Goal: Transaction & Acquisition: Purchase product/service

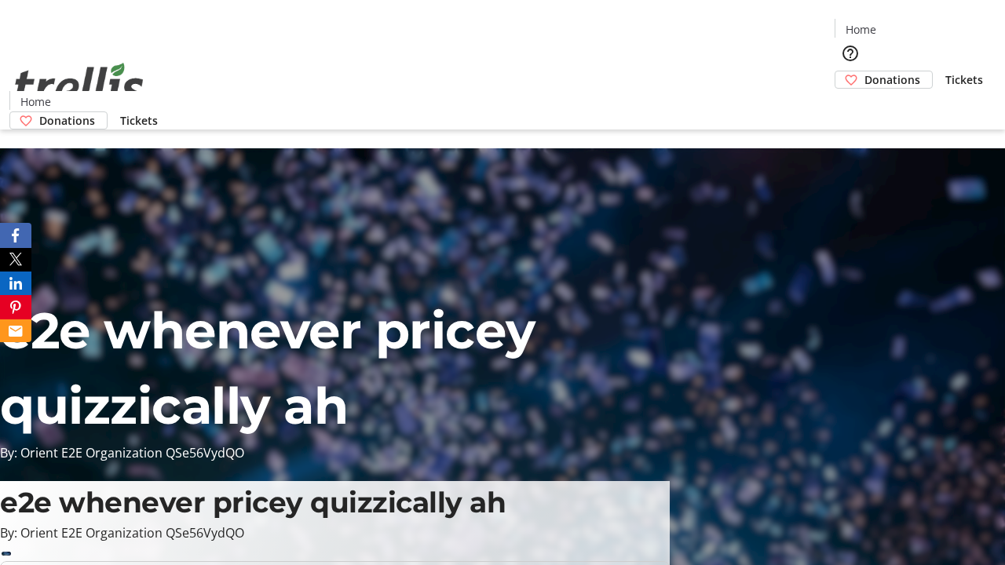
click at [864, 71] on span "Donations" at bounding box center [892, 79] width 56 height 16
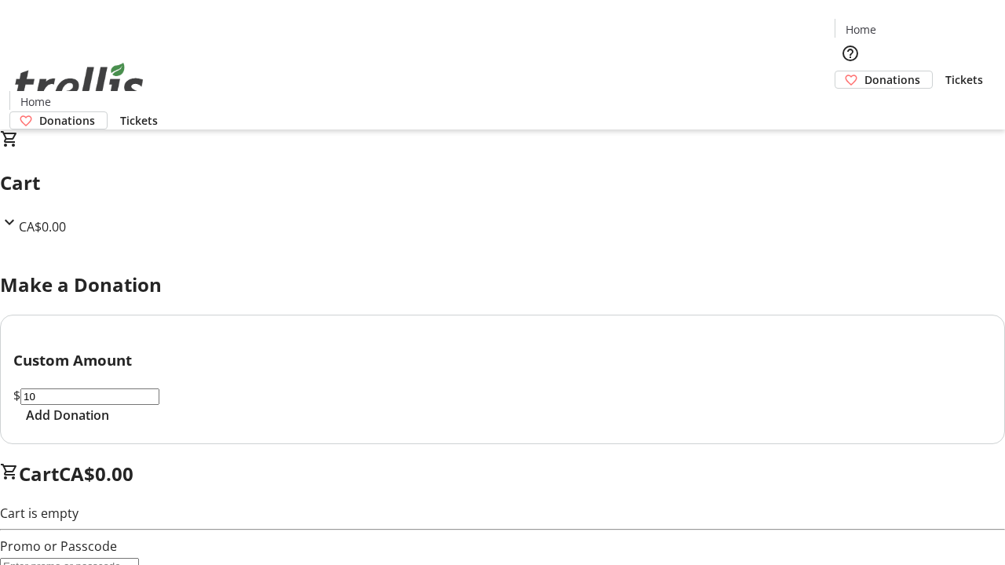
click at [109, 425] on span "Add Donation" at bounding box center [67, 415] width 83 height 19
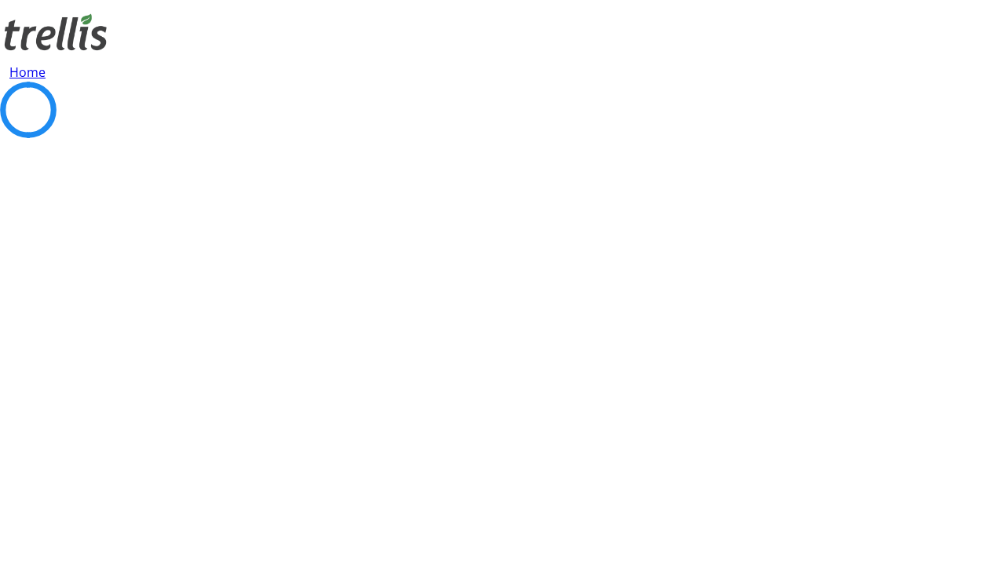
select select "CA"
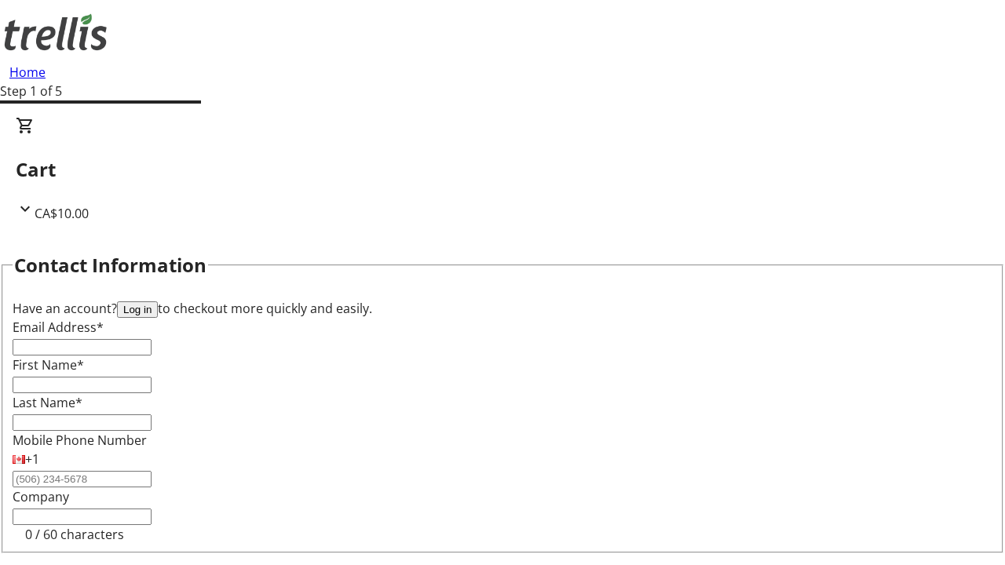
click at [158, 301] on button "Log in" at bounding box center [137, 309] width 41 height 16
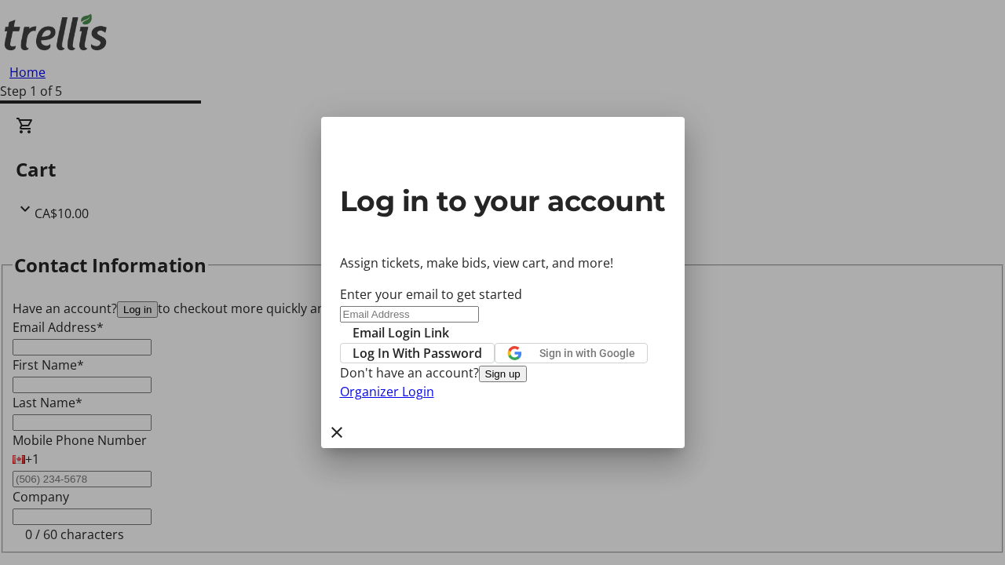
click at [482, 344] on span "Log In With Password" at bounding box center [417, 353] width 130 height 19
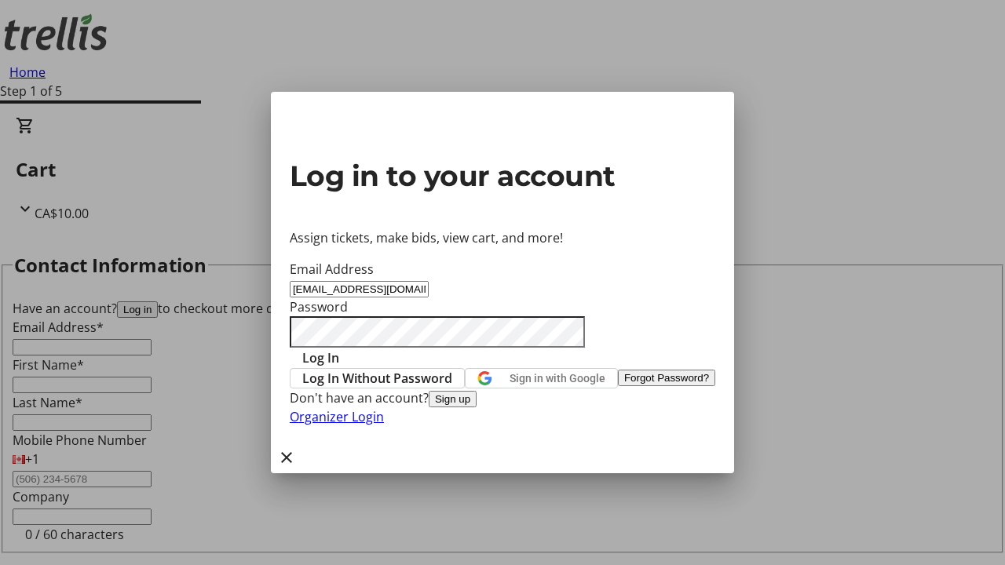
type input "[EMAIL_ADDRESS][DOMAIN_NAME]"
click at [339, 349] on span "Log In" at bounding box center [320, 358] width 37 height 19
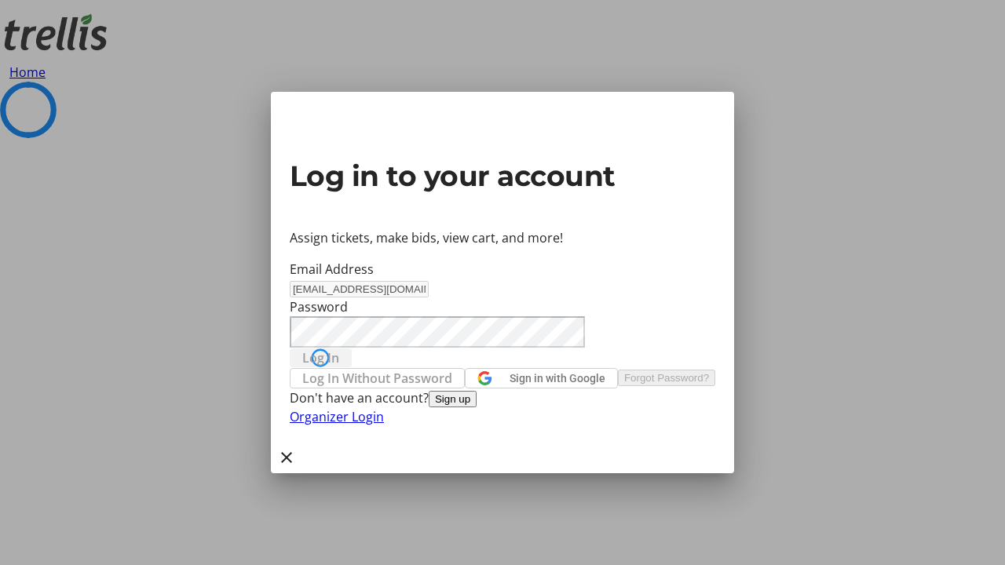
select select "CA"
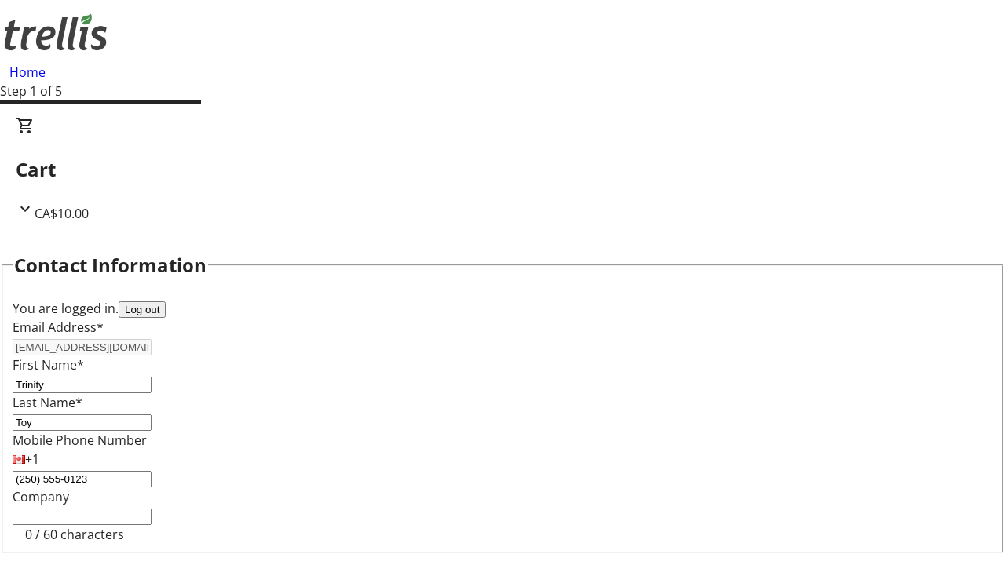
type input "[STREET_ADDRESS][PERSON_NAME]"
type input "Kelowna"
select select "BC"
type input "Kelowna"
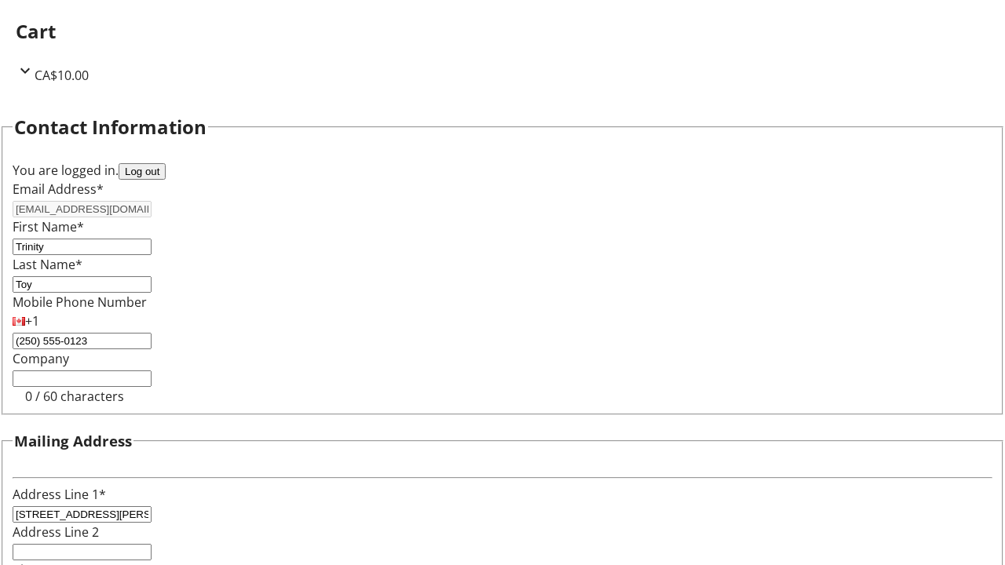
type input "V1Y 0C2"
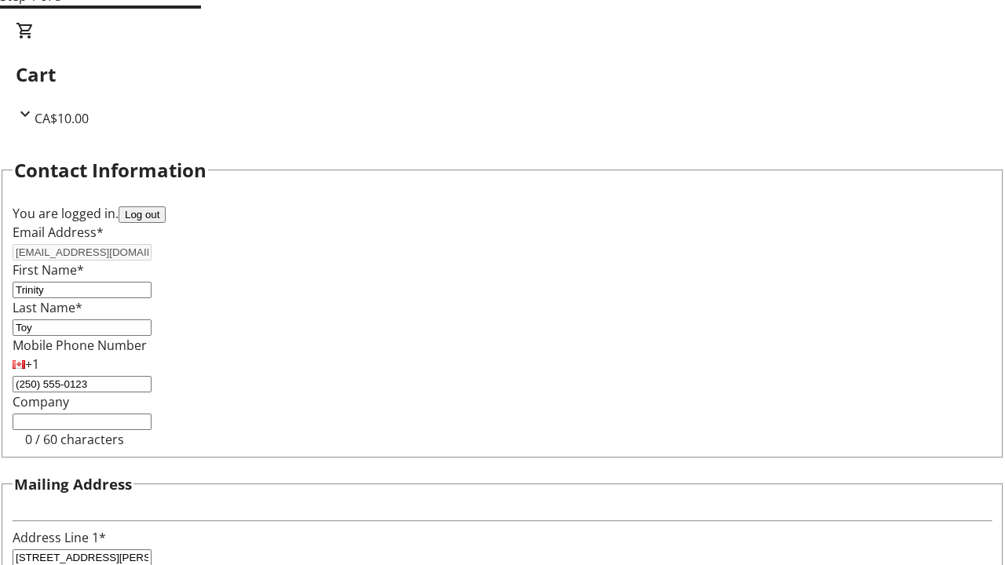
select select "BC"
select select "CA"
